Goal: Task Accomplishment & Management: Manage account settings

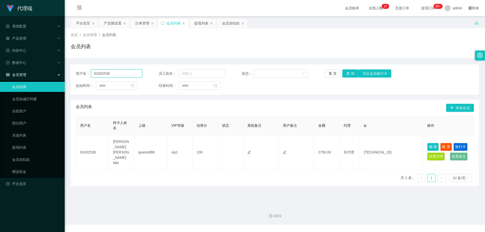
drag, startPoint x: 96, startPoint y: 73, endPoint x: 88, endPoint y: 71, distance: 8.6
click at [84, 71] on div "用户名： 91002538" at bounding box center [109, 73] width 66 height 8
paste input "83369937"
type input "83369937"
click at [350, 72] on button "查 询" at bounding box center [350, 73] width 16 height 8
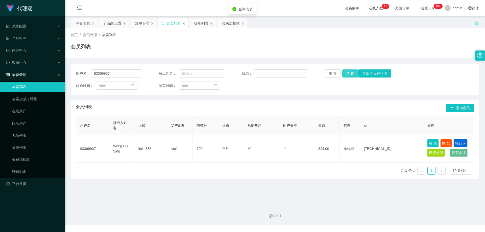
click at [350, 72] on button "查 询" at bounding box center [350, 73] width 16 height 8
click at [118, 24] on div "产品预设置" at bounding box center [113, 23] width 18 height 10
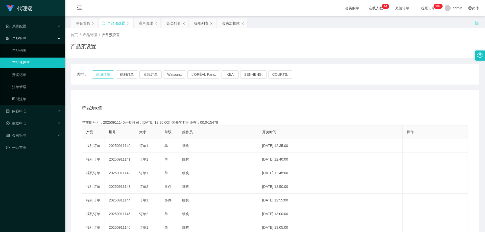
click at [103, 76] on button "商城订单" at bounding box center [103, 74] width 22 height 8
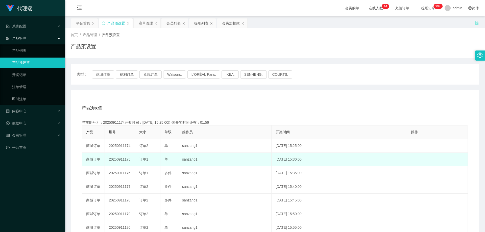
click at [116, 159] on td "20250911175" at bounding box center [120, 160] width 30 height 14
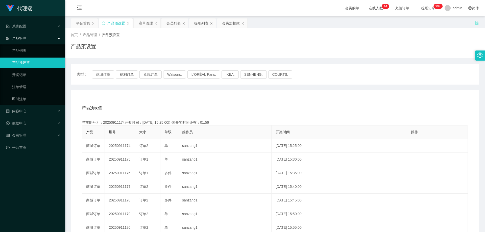
copy td "20250911175"
click at [170, 22] on div "会员列表" at bounding box center [173, 23] width 14 height 10
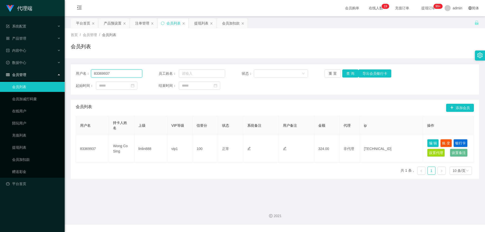
drag, startPoint x: 64, startPoint y: 70, endPoint x: 60, endPoint y: 70, distance: 4.6
click at [60, 70] on section "代理端 系统配置 产品管理 产品列表 产品预设置 开奖记录 注单管理 即时注单 内容中心 数据中心 会员管理 会员列表 会员加减打码量 在线用户 陪玩用户 充…" at bounding box center [242, 112] width 485 height 225
click at [141, 22] on div "注单管理" at bounding box center [142, 23] width 14 height 10
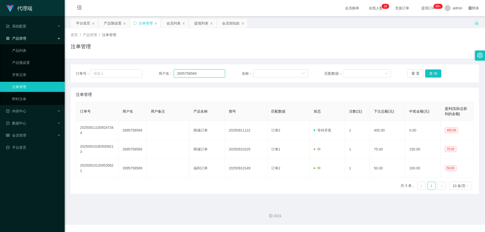
drag, startPoint x: 204, startPoint y: 74, endPoint x: 156, endPoint y: 69, distance: 47.7
click at [156, 69] on div "订单号： 用户名： 2695758569 名称： 匹配数据： 重 置 查 询" at bounding box center [275, 73] width 408 height 18
paste input "83369937"
type input "83369937"
click at [429, 76] on button "查 询" at bounding box center [433, 73] width 16 height 8
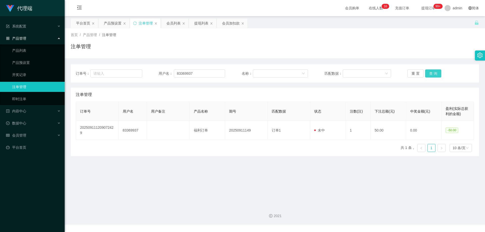
click at [433, 74] on button "查 询" at bounding box center [433, 73] width 16 height 8
click at [433, 74] on div "重 置 查 询" at bounding box center [440, 73] width 66 height 8
click at [433, 74] on button "查 询" at bounding box center [433, 73] width 16 height 8
click at [433, 74] on div "重 置 查 询" at bounding box center [440, 73] width 66 height 8
click at [433, 74] on button "查 询" at bounding box center [433, 73] width 16 height 8
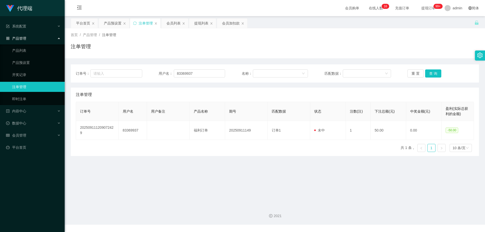
click at [432, 59] on div "订单号： 用户名： 83369937 名称： 匹配数据： 重 置 查 询 注单管理 订单号 用户名 用户备注 产品名称 期号 匹配数据 状态 注数(注) 下注…" at bounding box center [275, 107] width 408 height 98
click at [432, 76] on button "查 询" at bounding box center [433, 73] width 16 height 8
click at [432, 76] on div "重 置 查 询" at bounding box center [440, 73] width 66 height 8
drag, startPoint x: 206, startPoint y: 71, endPoint x: 120, endPoint y: 70, distance: 85.4
click at [120, 70] on div "订单号： 用户名： 83369937 名称： 匹配数据： 重 置 查 询" at bounding box center [275, 73] width 398 height 8
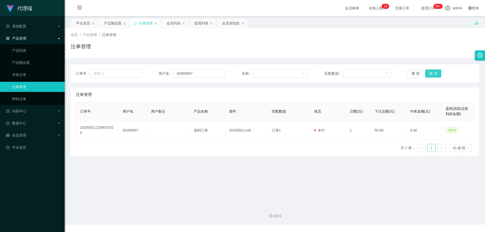
click at [429, 73] on button "查 询" at bounding box center [433, 73] width 16 height 8
click at [429, 73] on div "重 置 查 询" at bounding box center [440, 73] width 66 height 8
click at [429, 73] on button "查 询" at bounding box center [433, 73] width 16 height 8
click at [429, 73] on div "重 置 查 询" at bounding box center [440, 73] width 66 height 8
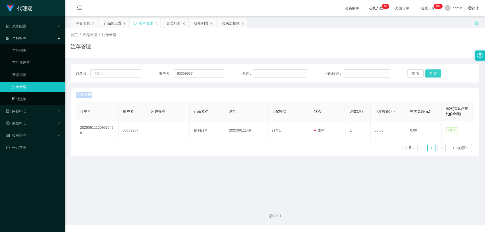
click at [429, 73] on button "查 询" at bounding box center [433, 73] width 16 height 8
click at [429, 73] on button "查 询" at bounding box center [436, 73] width 22 height 8
click at [429, 73] on div "重 置 查 询" at bounding box center [440, 73] width 66 height 8
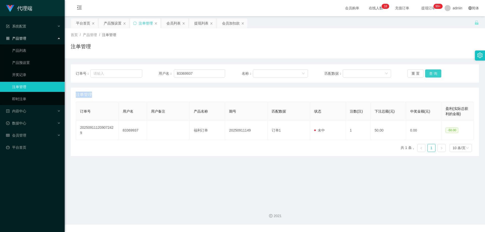
click at [429, 73] on button "查 询" at bounding box center [433, 73] width 16 height 8
click at [429, 73] on div "重 置 查 询" at bounding box center [440, 73] width 66 height 8
click at [430, 73] on button "查 询" at bounding box center [433, 73] width 16 height 8
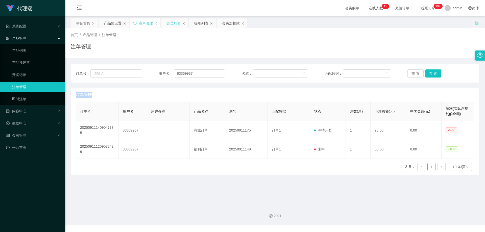
click at [172, 24] on div "会员列表" at bounding box center [173, 23] width 14 height 10
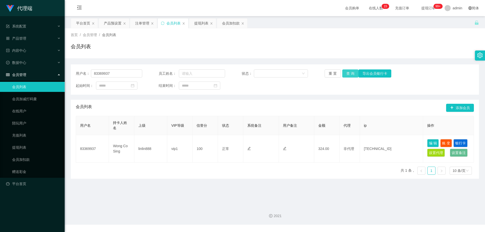
click at [351, 74] on button "查 询" at bounding box center [350, 73] width 16 height 8
click at [350, 74] on button "查 询" at bounding box center [350, 73] width 16 height 8
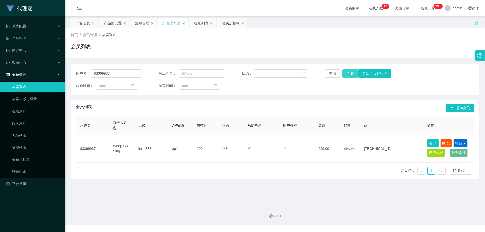
click at [346, 71] on button "查 询" at bounding box center [350, 73] width 16 height 8
click at [116, 23] on div "产品预设置" at bounding box center [113, 23] width 18 height 10
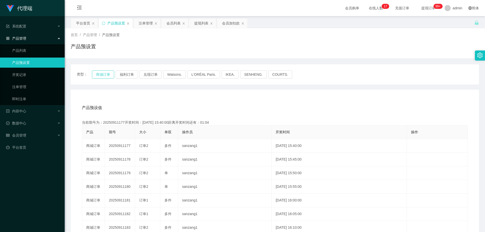
click at [105, 75] on button "商城订单" at bounding box center [103, 74] width 22 height 8
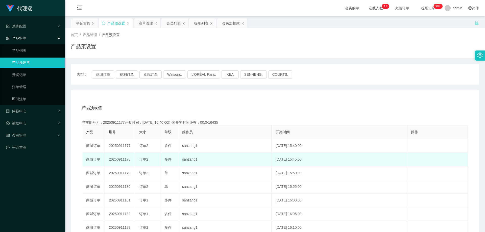
click at [123, 160] on td "20250911178" at bounding box center [120, 160] width 30 height 14
click at [123, 159] on td "20250911178" at bounding box center [120, 160] width 30 height 14
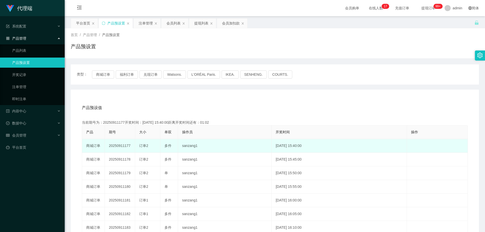
copy td "20250911178"
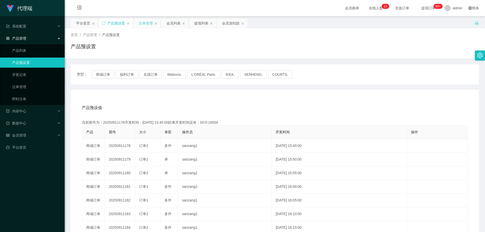
click at [150, 23] on div "注单管理" at bounding box center [146, 23] width 14 height 10
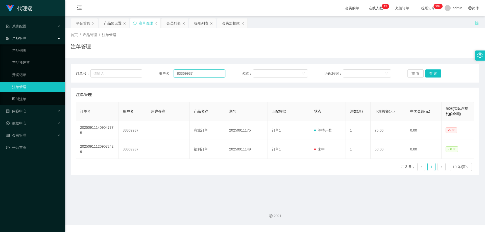
drag, startPoint x: 179, startPoint y: 73, endPoint x: 185, endPoint y: 74, distance: 5.8
click at [155, 74] on div "订单号： 用户名： 83369937 名称： 匹配数据： 重 置 查 询" at bounding box center [275, 73] width 398 height 8
drag, startPoint x: 189, startPoint y: 74, endPoint x: 144, endPoint y: 71, distance: 45.3
click at [144, 71] on div "订单号： 用户名： 83369937 名称： 匹配数据： 重 置 查 询" at bounding box center [275, 73] width 398 height 8
paste input "pakwhaywong"
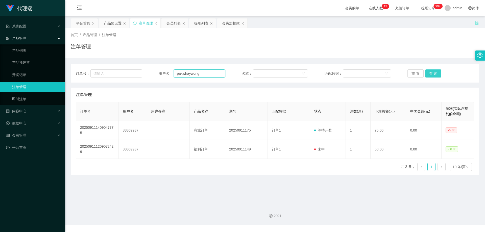
type input "pakwhaywong"
click at [434, 74] on button "查 询" at bounding box center [433, 73] width 16 height 8
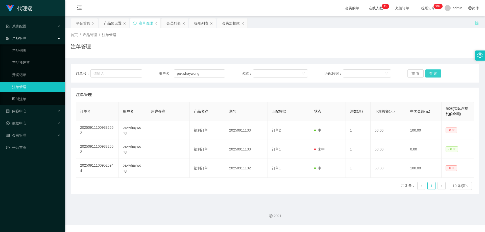
click at [436, 73] on button "查 询" at bounding box center [433, 73] width 16 height 8
click at [433, 73] on button "查 询" at bounding box center [433, 73] width 16 height 8
click at [433, 73] on div "重 置 查 询" at bounding box center [440, 73] width 66 height 8
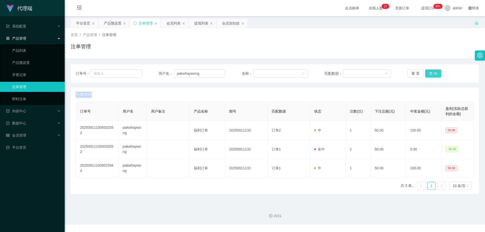
click at [433, 73] on button "查 询" at bounding box center [433, 73] width 16 height 8
click at [433, 73] on div "重 置 查 询" at bounding box center [440, 73] width 66 height 8
click at [433, 73] on button "查 询" at bounding box center [433, 73] width 16 height 8
click at [434, 72] on button "查 询" at bounding box center [433, 73] width 16 height 8
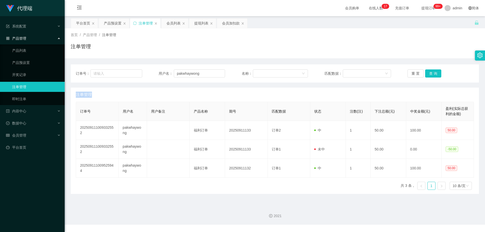
click at [434, 72] on div "重 置 查 询" at bounding box center [440, 73] width 66 height 8
click at [434, 72] on button "查 询" at bounding box center [433, 73] width 16 height 8
click at [434, 72] on div "重 置 查 询" at bounding box center [440, 73] width 66 height 8
click at [434, 72] on button "查 询" at bounding box center [433, 73] width 16 height 8
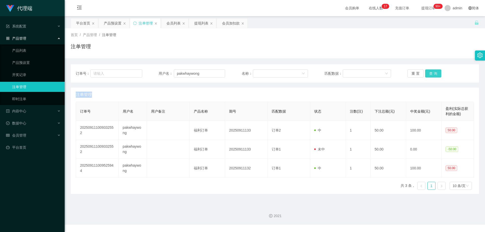
click at [434, 72] on div "重 置 查 询" at bounding box center [440, 73] width 66 height 8
click at [434, 72] on button "查 询" at bounding box center [433, 73] width 16 height 8
click at [435, 73] on button "查 询" at bounding box center [433, 73] width 16 height 8
click at [435, 73] on div "重 置 查 询" at bounding box center [440, 73] width 66 height 8
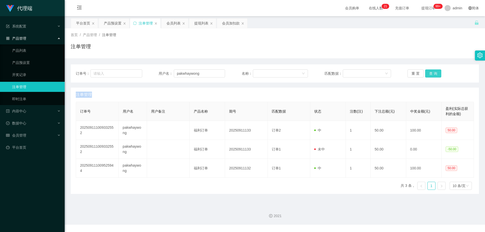
click at [435, 73] on button "查 询" at bounding box center [433, 73] width 16 height 8
click at [435, 73] on div "重 置 查 询" at bounding box center [440, 73] width 66 height 8
click at [435, 73] on button "查 询" at bounding box center [433, 73] width 16 height 8
click at [435, 73] on div "重 置 查 询" at bounding box center [440, 73] width 66 height 8
click at [435, 73] on button "查 询" at bounding box center [433, 73] width 16 height 8
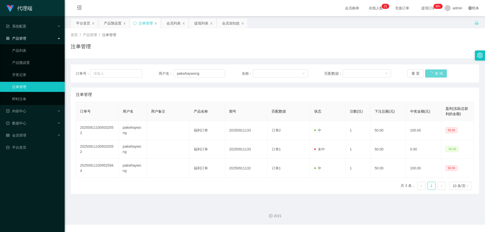
click at [435, 72] on div "重 置 查 询" at bounding box center [440, 73] width 66 height 8
click at [435, 72] on button "查 询" at bounding box center [433, 73] width 16 height 8
click at [435, 72] on div "重 置 查 询" at bounding box center [440, 73] width 66 height 8
drag, startPoint x: 435, startPoint y: 72, endPoint x: 433, endPoint y: 75, distance: 4.2
click at [435, 72] on button "查 询" at bounding box center [433, 73] width 16 height 8
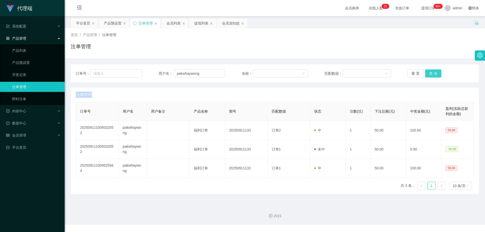
click at [425, 76] on button "查 询" at bounding box center [433, 73] width 16 height 8
click at [428, 73] on button "查 询" at bounding box center [433, 73] width 16 height 8
click at [428, 73] on div "重 置 查 询" at bounding box center [440, 73] width 66 height 8
click at [428, 73] on button "查 询" at bounding box center [433, 73] width 16 height 8
click at [428, 73] on div "重 置 查 询" at bounding box center [440, 73] width 66 height 8
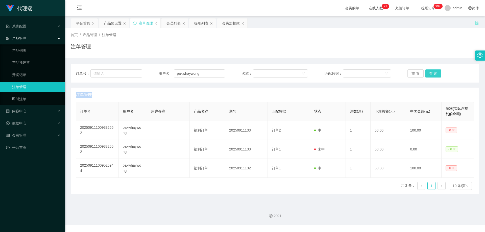
click at [428, 73] on button "查 询" at bounding box center [433, 73] width 16 height 8
click at [429, 72] on div "重 置 查 询" at bounding box center [440, 73] width 66 height 8
click at [112, 22] on div "产品预设置" at bounding box center [113, 23] width 18 height 10
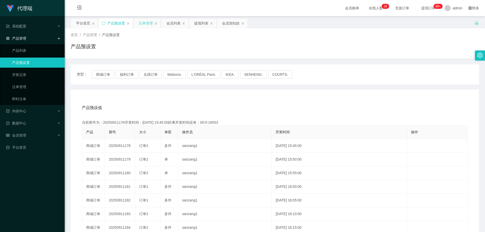
click at [141, 23] on div "注单管理" at bounding box center [146, 23] width 14 height 10
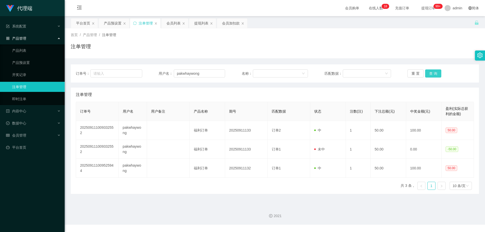
click at [435, 75] on button "查 询" at bounding box center [433, 73] width 16 height 8
click at [435, 75] on div "重 置 查 询" at bounding box center [440, 73] width 66 height 8
click at [430, 73] on button "查 询" at bounding box center [433, 73] width 16 height 8
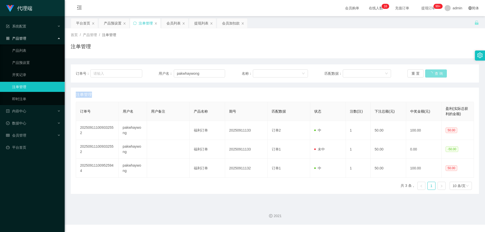
click at [430, 73] on div "重 置 查 询" at bounding box center [440, 73] width 66 height 8
click at [431, 71] on button "查 询" at bounding box center [433, 73] width 16 height 8
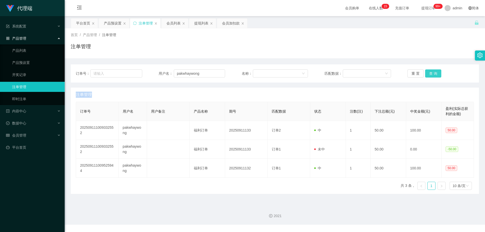
click at [431, 71] on button "查 询" at bounding box center [433, 73] width 16 height 8
click at [431, 71] on div "重 置 查 询" at bounding box center [440, 73] width 66 height 8
click at [176, 74] on input "pakwhaywong" at bounding box center [199, 73] width 51 height 8
click at [205, 74] on input "pakwhaywong" at bounding box center [199, 73] width 51 height 8
click at [433, 75] on button "查 询" at bounding box center [433, 73] width 16 height 8
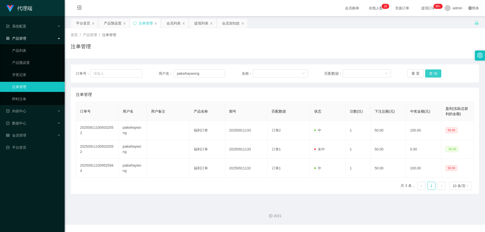
click at [433, 75] on button "查 询" at bounding box center [433, 73] width 16 height 8
click at [433, 75] on div "重 置 查 询" at bounding box center [440, 73] width 66 height 8
click at [433, 75] on button "查 询" at bounding box center [433, 73] width 16 height 8
click at [434, 74] on div "重 置 查 询" at bounding box center [440, 73] width 66 height 8
click at [434, 74] on button "查 询" at bounding box center [433, 73] width 16 height 8
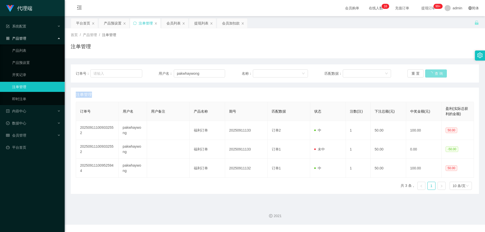
click at [434, 74] on div "重 置 查 询" at bounding box center [440, 73] width 66 height 8
click at [434, 74] on button "查 询" at bounding box center [436, 73] width 22 height 8
drag, startPoint x: 204, startPoint y: 72, endPoint x: 163, endPoint y: 67, distance: 41.1
click at [163, 67] on div "订单号： 用户名： pakwhaywong 名称： 匹配数据： 重 置 查 询" at bounding box center [275, 73] width 408 height 18
click at [435, 71] on button "查 询" at bounding box center [433, 73] width 16 height 8
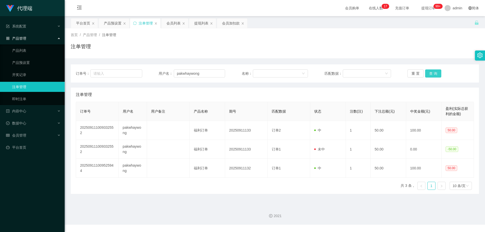
click at [435, 71] on button "查 询" at bounding box center [433, 73] width 16 height 8
click at [435, 71] on div "重 置 查 询" at bounding box center [440, 73] width 66 height 8
click at [435, 71] on button "查 询" at bounding box center [433, 73] width 16 height 8
click at [435, 71] on div "重 置 查 询" at bounding box center [440, 73] width 66 height 8
click at [435, 71] on button "查 询" at bounding box center [433, 73] width 16 height 8
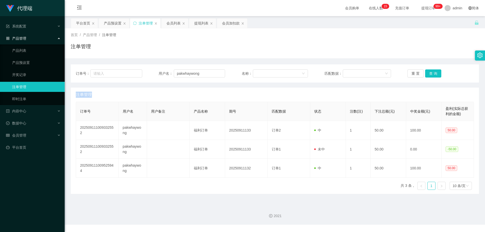
click at [435, 71] on div "重 置 查 询" at bounding box center [440, 73] width 66 height 8
click at [435, 71] on button "查 询" at bounding box center [433, 73] width 16 height 8
click at [435, 71] on div "重 置 查 询" at bounding box center [440, 73] width 66 height 8
click at [435, 71] on button "查 询" at bounding box center [436, 73] width 22 height 8
click at [174, 26] on div "会员列表" at bounding box center [173, 23] width 14 height 10
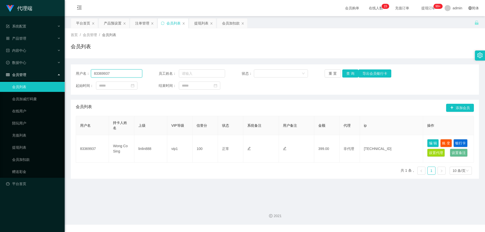
drag, startPoint x: 127, startPoint y: 73, endPoint x: 101, endPoint y: 74, distance: 26.8
click at [101, 74] on input "83369937" at bounding box center [116, 73] width 51 height 8
drag, startPoint x: 122, startPoint y: 75, endPoint x: 119, endPoint y: 74, distance: 3.8
click at [122, 75] on input "83369937" at bounding box center [116, 73] width 51 height 8
click at [102, 72] on input "83369937" at bounding box center [116, 73] width 51 height 8
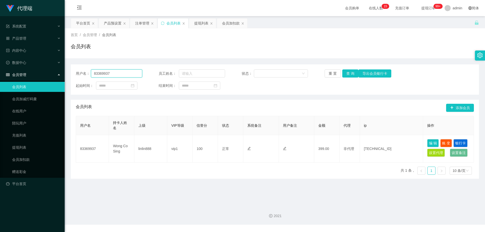
drag, startPoint x: 110, startPoint y: 72, endPoint x: 70, endPoint y: 74, distance: 40.2
click at [70, 74] on main "关闭左侧 关闭右侧 关闭其它 刷新页面 平台首页 产品预设置 注单管理 会员列表 提现列表 会员加扣款 首页 / 会员管理 / 会员列表 / 会员列表 用户名…" at bounding box center [275, 108] width 420 height 185
paste input "pakwhaywong"
type input "pakwhaywong"
click at [350, 73] on button "查 询" at bounding box center [350, 73] width 16 height 8
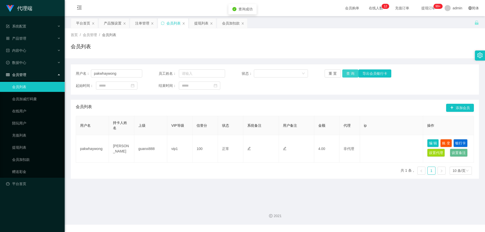
click at [350, 73] on button "查 询" at bounding box center [350, 73] width 16 height 8
click at [227, 23] on div "会员加扣款" at bounding box center [231, 23] width 18 height 10
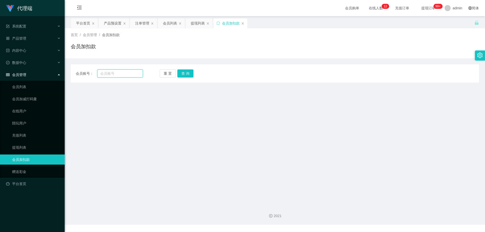
click at [127, 76] on input "text" at bounding box center [120, 73] width 46 height 8
paste input "pakwhaywong"
type input "pakwhaywong"
click at [185, 74] on button "查 询" at bounding box center [185, 73] width 16 height 8
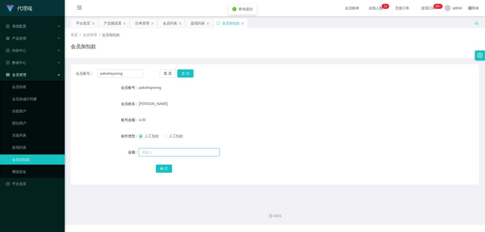
click at [164, 155] on input "text" at bounding box center [179, 152] width 81 height 8
type input "300"
click at [161, 168] on button "确 定" at bounding box center [164, 169] width 16 height 8
click at [217, 116] on div "304.00" at bounding box center [258, 120] width 238 height 10
click at [183, 74] on button "查 询" at bounding box center [185, 73] width 16 height 8
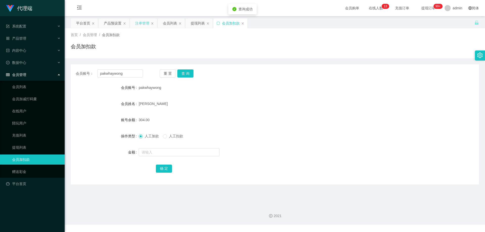
click at [142, 26] on div "注单管理" at bounding box center [142, 23] width 14 height 10
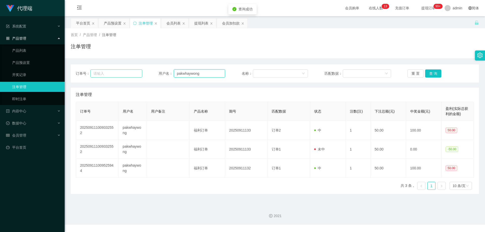
drag, startPoint x: 208, startPoint y: 72, endPoint x: 140, endPoint y: 74, distance: 68.7
click at [140, 74] on div "订单号： 用户名： pakwhaywong 名称： 匹配数据： 重 置 查 询" at bounding box center [275, 73] width 398 height 8
click at [430, 71] on button "查 询" at bounding box center [433, 73] width 16 height 8
click at [431, 72] on button "查 询" at bounding box center [433, 73] width 16 height 8
click at [431, 72] on div "重 置 查 询" at bounding box center [440, 73] width 66 height 8
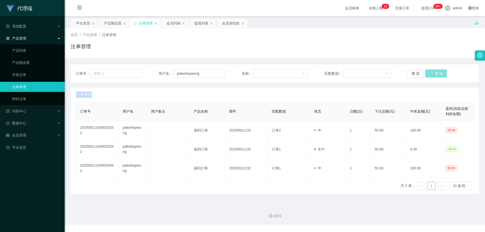
click at [431, 72] on button "查 询" at bounding box center [436, 73] width 22 height 8
drag, startPoint x: 431, startPoint y: 72, endPoint x: 434, endPoint y: 70, distance: 3.8
click at [431, 72] on div "重 置 查 询" at bounding box center [440, 73] width 66 height 8
drag, startPoint x: 203, startPoint y: 72, endPoint x: 158, endPoint y: 70, distance: 44.2
click at [159, 70] on div "用户名： pakwhaywong" at bounding box center [192, 73] width 66 height 8
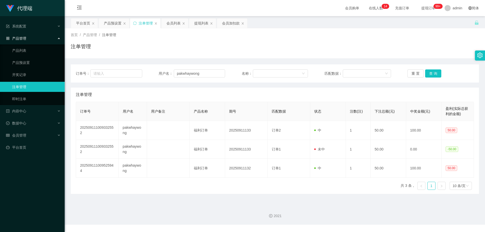
click at [422, 74] on div "重 置 查 询" at bounding box center [440, 73] width 66 height 8
click at [426, 73] on button "查 询" at bounding box center [433, 73] width 16 height 8
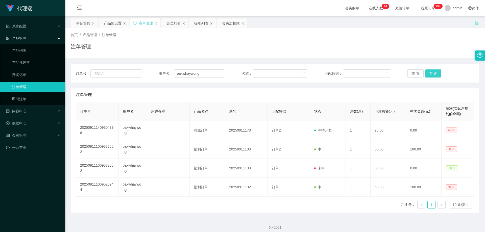
click at [426, 73] on button "查 询" at bounding box center [433, 73] width 16 height 8
click at [171, 22] on div "会员列表" at bounding box center [173, 23] width 14 height 10
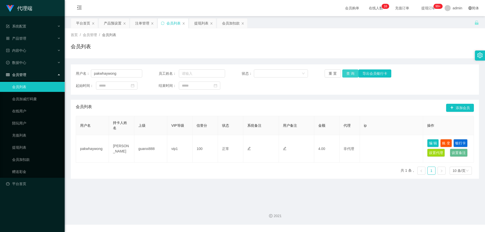
click at [351, 73] on button "查 询" at bounding box center [350, 73] width 16 height 8
click at [350, 73] on button "查 询" at bounding box center [350, 73] width 16 height 8
click at [350, 73] on div "重 置 查 询 导出会员银行卡" at bounding box center [358, 73] width 66 height 8
click at [428, 7] on span "提现订单 99+" at bounding box center [428, 8] width 19 height 4
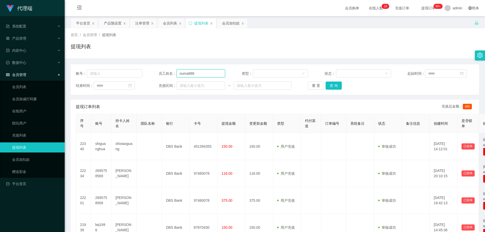
drag, startPoint x: 202, startPoint y: 73, endPoint x: 186, endPoint y: 74, distance: 16.7
click at [143, 74] on div "账号： 员工姓名： ouma888 类型： 状态： 起始时间：" at bounding box center [275, 73] width 398 height 8
paste input "pakwhaywong"
type input "pakwhaywong"
click at [122, 74] on input "text" at bounding box center [114, 73] width 55 height 8
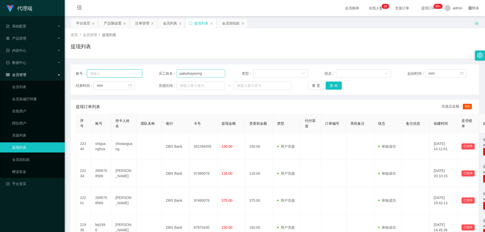
paste input "pakwhaywong"
type input "pakwhaywong"
drag, startPoint x: 210, startPoint y: 74, endPoint x: 144, endPoint y: 73, distance: 65.7
click at [144, 73] on div "账号： pakwhaywong 员工姓名： pakwhaywong 类型： 状态： 起始时间：" at bounding box center [275, 73] width 398 height 8
click at [330, 86] on button "查 询" at bounding box center [334, 86] width 16 height 8
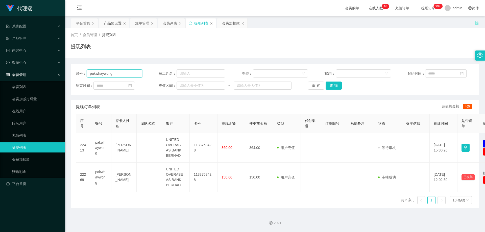
drag, startPoint x: 99, startPoint y: 72, endPoint x: 74, endPoint y: 68, distance: 25.1
click at [74, 68] on div "账号： pakwhaywong 员工姓名： 类型： 状态： 起始时间： 结束时间： 充值区间： ~ 重 置 查 询" at bounding box center [275, 79] width 408 height 30
click at [171, 19] on div "会员列表" at bounding box center [170, 23] width 14 height 10
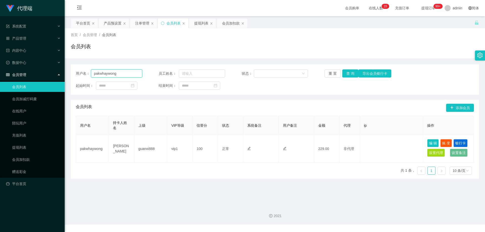
drag, startPoint x: 123, startPoint y: 75, endPoint x: 137, endPoint y: 74, distance: 14.2
click at [123, 75] on input "pakwhaywong" at bounding box center [116, 73] width 51 height 8
click at [346, 73] on button "查 询" at bounding box center [350, 73] width 16 height 8
click at [350, 74] on button "查 询" at bounding box center [350, 73] width 16 height 8
click at [350, 74] on div "重 置 查 询 导出会员银行卡" at bounding box center [358, 73] width 66 height 8
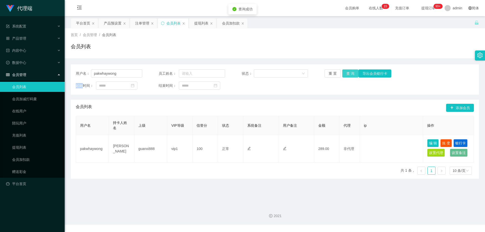
click at [350, 74] on button "查 询" at bounding box center [350, 73] width 16 height 8
click at [343, 74] on button "查 询" at bounding box center [350, 73] width 16 height 8
click at [344, 73] on button "查 询" at bounding box center [350, 73] width 16 height 8
